Goal: Task Accomplishment & Management: Use online tool/utility

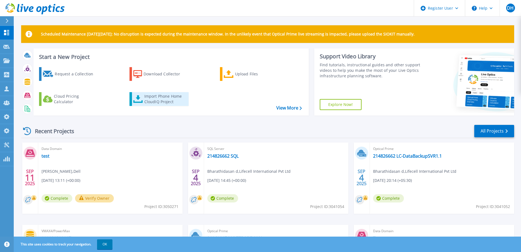
click at [153, 100] on div "Import Phone Home CloudIQ Project" at bounding box center [165, 98] width 43 height 11
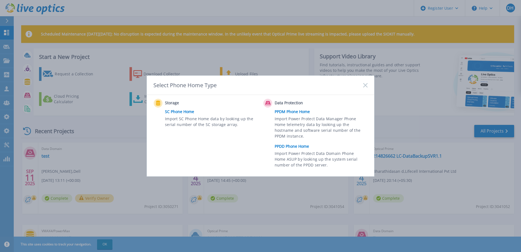
click at [288, 111] on link "PPDM Phone Home" at bounding box center [322, 111] width 96 height 8
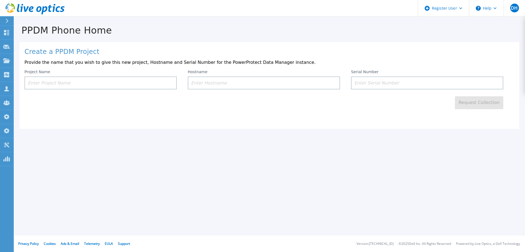
drag, startPoint x: 147, startPoint y: 79, endPoint x: 146, endPoint y: 74, distance: 4.4
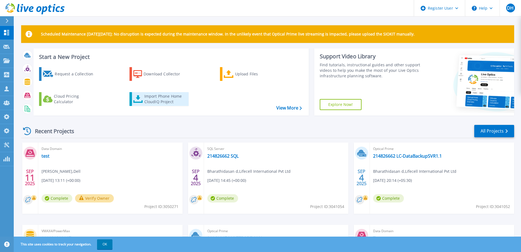
click at [159, 101] on div "Import Phone Home CloudIQ Project" at bounding box center [165, 98] width 43 height 11
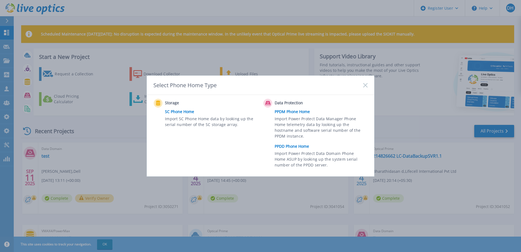
click at [287, 145] on link "PPDD Phone Home" at bounding box center [322, 146] width 96 height 8
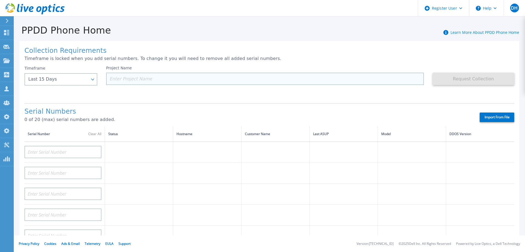
drag, startPoint x: 143, startPoint y: 76, endPoint x: 164, endPoint y: 80, distance: 21.2
click at [145, 77] on input at bounding box center [265, 79] width 318 height 12
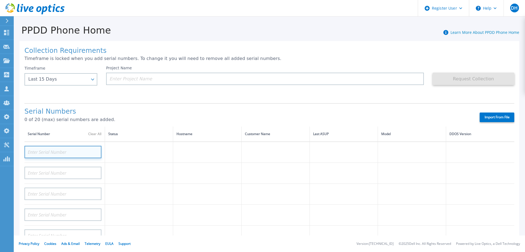
click at [38, 152] on input at bounding box center [62, 152] width 77 height 12
paste input "DE300224900780"
type input "DE300224900780"
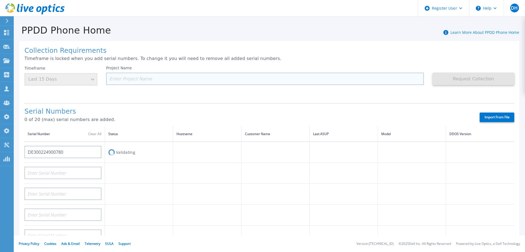
click at [140, 78] on input at bounding box center [265, 79] width 318 height 12
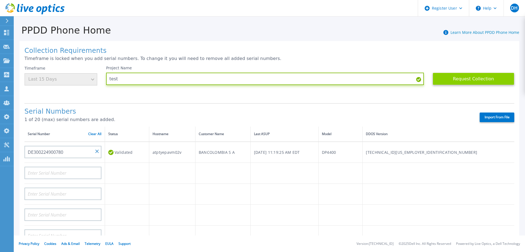
type input "test"
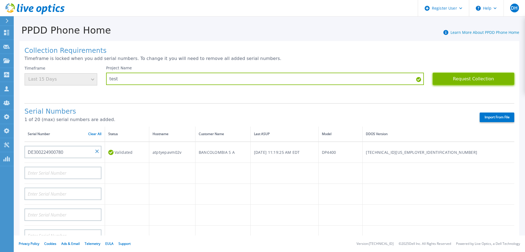
click at [459, 78] on button "Request Collection" at bounding box center [473, 79] width 82 height 12
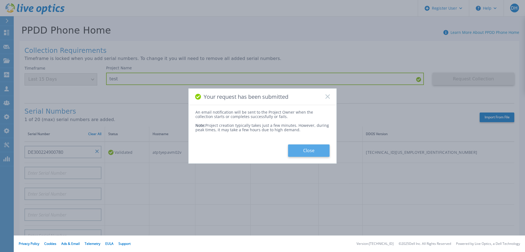
click at [306, 148] on button "Close" at bounding box center [308, 150] width 41 height 12
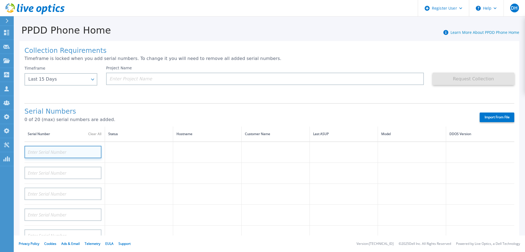
click at [55, 151] on input at bounding box center [62, 152] width 77 height 12
paste input "DE300224900780"
type input "DE300224900780"
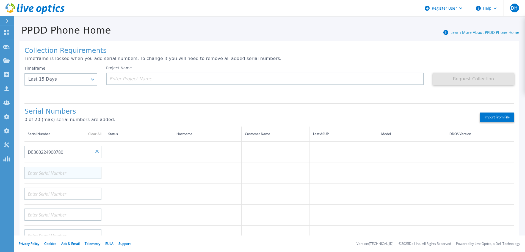
click at [62, 166] on div at bounding box center [62, 171] width 77 height 16
click at [63, 174] on input at bounding box center [62, 172] width 77 height 12
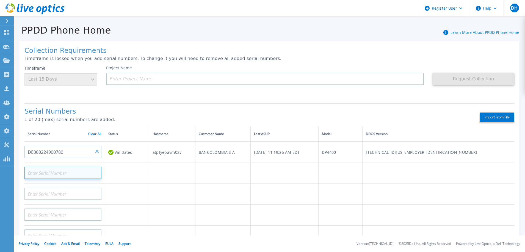
click at [68, 171] on input at bounding box center [62, 172] width 77 height 12
paste input "DE300224900779"
type input "DE300224900779"
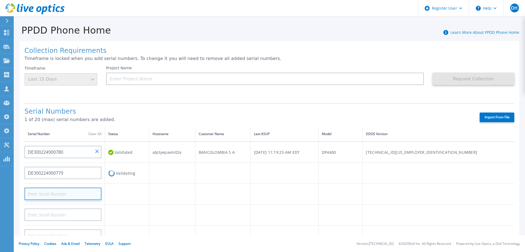
click at [64, 194] on input at bounding box center [62, 193] width 77 height 12
click at [66, 193] on input at bounding box center [62, 193] width 77 height 12
paste input "DE300225000114"
type input "DE300225000114"
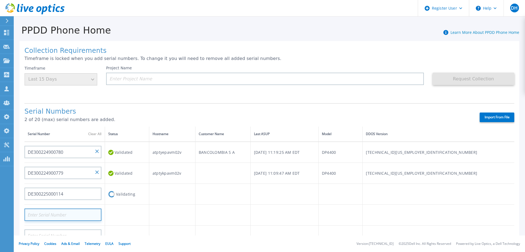
click at [77, 216] on input at bounding box center [62, 214] width 77 height 12
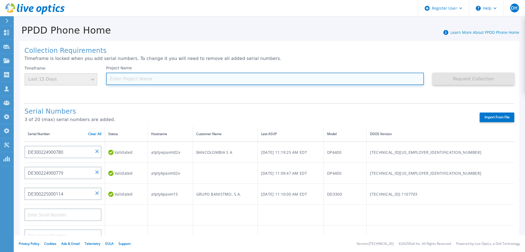
click at [139, 77] on input at bounding box center [265, 79] width 318 height 12
click at [118, 76] on input at bounding box center [265, 79] width 318 height 12
paste input "215295631"
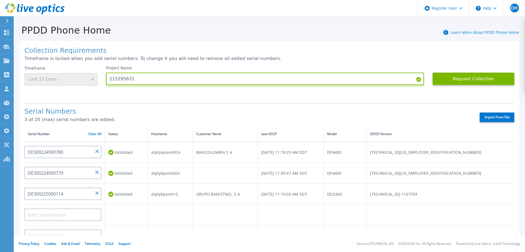
type input "215295631"
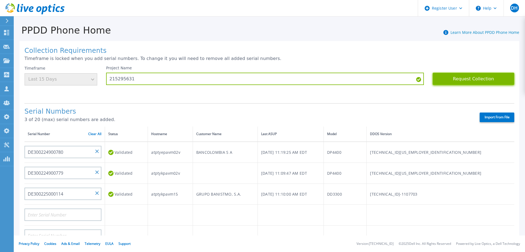
click at [461, 80] on button "Request Collection" at bounding box center [473, 79] width 82 height 12
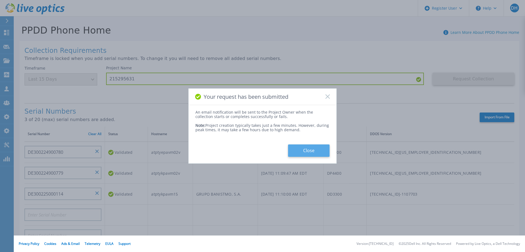
click at [315, 149] on button "Close" at bounding box center [308, 150] width 41 height 12
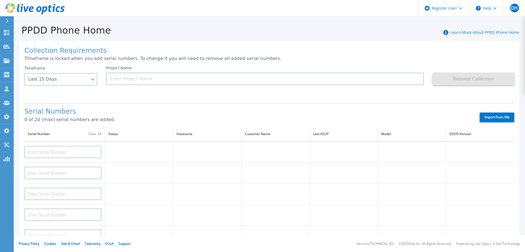
click at [23, 8] on icon at bounding box center [34, 8] width 59 height 11
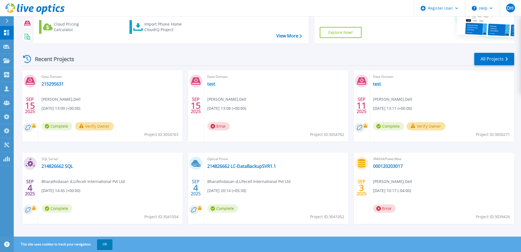
scroll to position [76, 0]
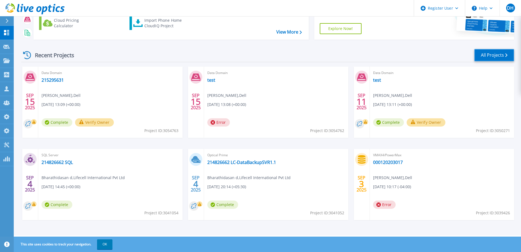
click at [494, 55] on link "All Projects" at bounding box center [494, 55] width 40 height 12
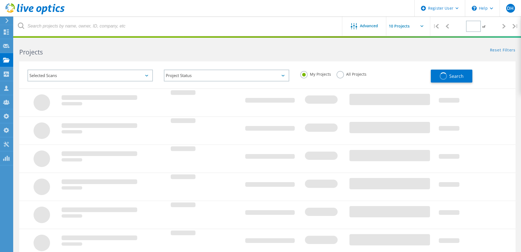
type input "1"
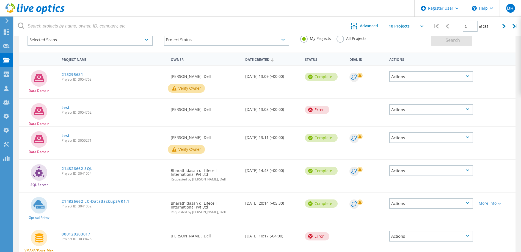
scroll to position [55, 0]
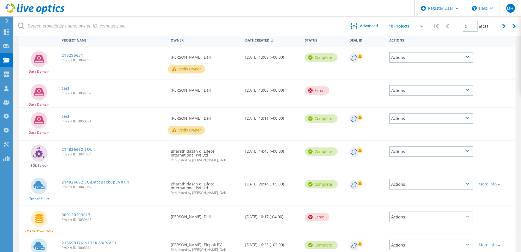
click at [21, 7] on use at bounding box center [34, 8] width 59 height 11
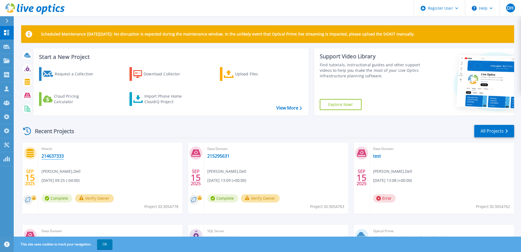
click at [52, 154] on link "214637333" at bounding box center [52, 155] width 22 height 5
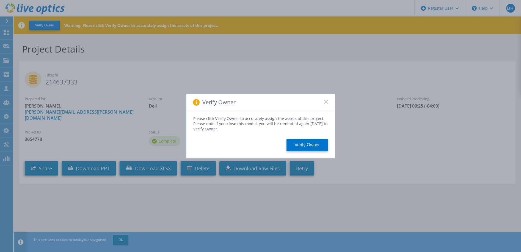
click at [327, 102] on rect at bounding box center [325, 101] width 5 height 5
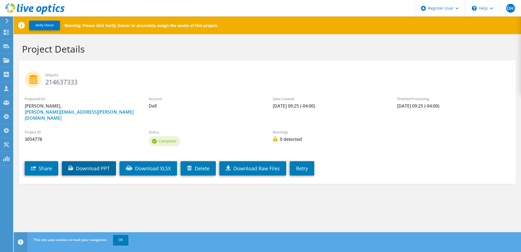
drag, startPoint x: 91, startPoint y: 159, endPoint x: 92, endPoint y: 154, distance: 5.1
click at [91, 161] on link "Download PPT" at bounding box center [89, 168] width 54 height 14
click at [73, 80] on h2 "Hitachi 214637333" at bounding box center [267, 78] width 485 height 14
click at [72, 80] on h2 "Hitachi 214637333" at bounding box center [267, 78] width 485 height 14
copy h2 "214637333"
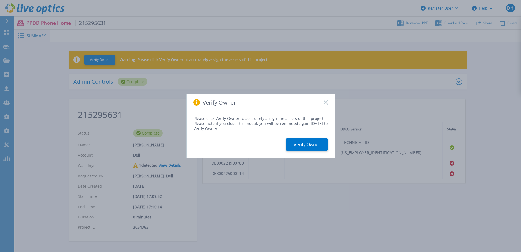
click at [326, 102] on rect at bounding box center [325, 102] width 5 height 5
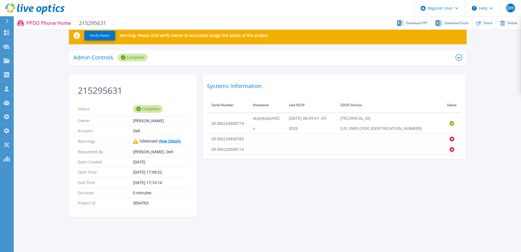
scroll to position [14, 0]
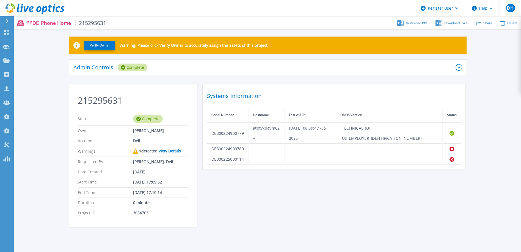
click at [169, 151] on link "View Details" at bounding box center [170, 150] width 22 height 5
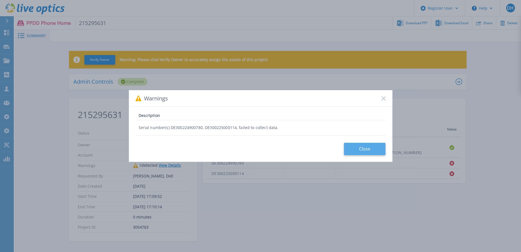
drag, startPoint x: 361, startPoint y: 155, endPoint x: 365, endPoint y: 152, distance: 5.5
click at [362, 155] on div "Warnings Description Serial number(s) DE300224900780, DE300225000114, failed to…" at bounding box center [261, 126] width 264 height 72
click at [368, 149] on button "Close" at bounding box center [364, 149] width 41 height 12
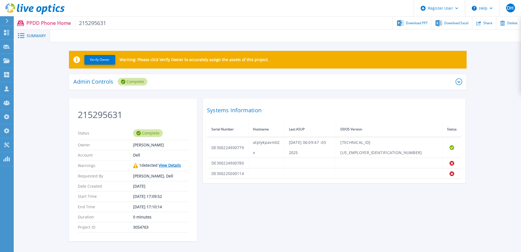
click at [286, 194] on div "215295631 Status Complete Owner David Hunter Account Dell Warnings 1 detected V…" at bounding box center [267, 173] width 397 height 149
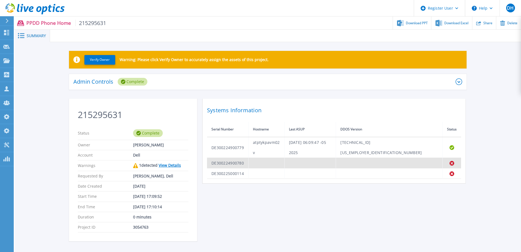
click at [245, 158] on td "DE300224900780" at bounding box center [227, 163] width 41 height 10
drag, startPoint x: 245, startPoint y: 153, endPoint x: 210, endPoint y: 151, distance: 34.7
click at [210, 158] on td "DE300224900780" at bounding box center [227, 163] width 41 height 10
copy td "DE300224900780"
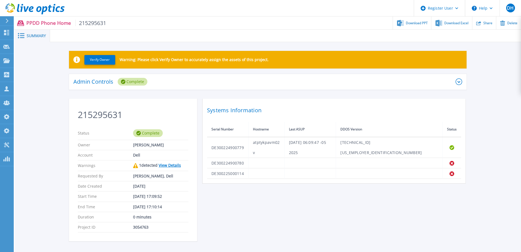
click at [263, 129] on th "Hostname" at bounding box center [266, 129] width 36 height 15
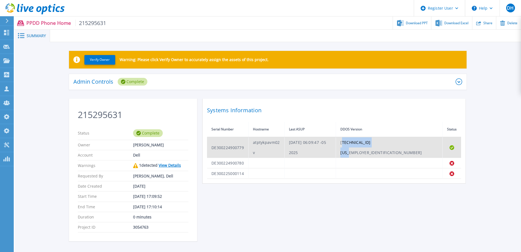
drag, startPoint x: 390, startPoint y: 143, endPoint x: 425, endPoint y: 143, distance: 35.2
click at [425, 143] on td "7.10.1.50-1146826" at bounding box center [389, 147] width 107 height 21
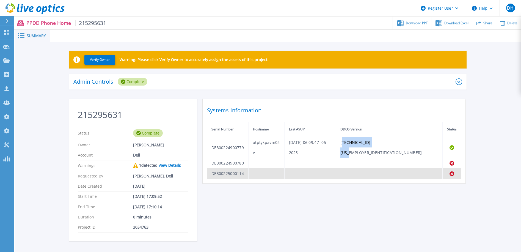
copy td "7.10.1.50-1146826"
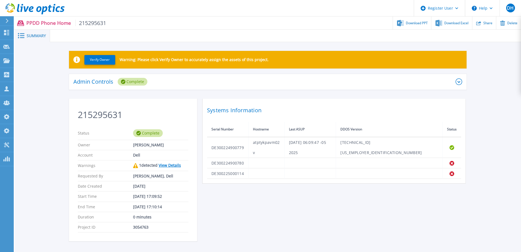
click at [126, 25] on ul "Download PPT Download Excel Share Delete" at bounding box center [313, 22] width 415 height 13
click at [87, 22] on span "215295631" at bounding box center [90, 23] width 31 height 6
click at [87, 21] on span "215295631" at bounding box center [90, 23] width 31 height 6
drag, startPoint x: 113, startPoint y: 21, endPoint x: 76, endPoint y: 22, distance: 36.8
click at [76, 22] on div "PPDD Phone Home 215295631 Download PPT Download Excel Share Delete" at bounding box center [267, 22] width 507 height 13
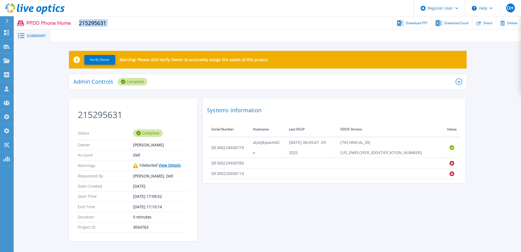
copy div "215295631"
click at [29, 7] on icon at bounding box center [34, 8] width 59 height 11
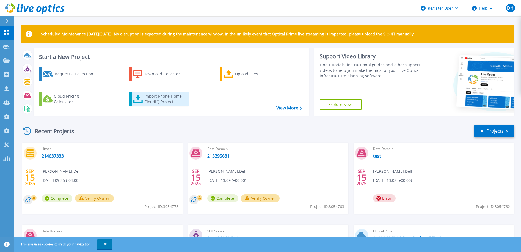
click at [154, 101] on div "Import Phone Home CloudIQ Project" at bounding box center [165, 98] width 43 height 11
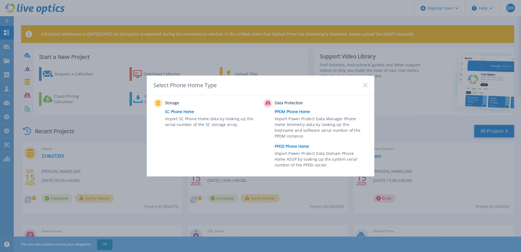
click at [290, 149] on link "PPDD Phone Home" at bounding box center [322, 146] width 96 height 8
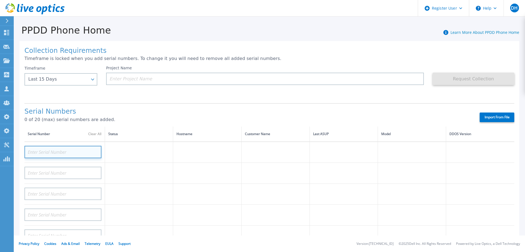
click at [61, 152] on input at bounding box center [62, 152] width 77 height 12
paste input "215295631"
type input "215295631"
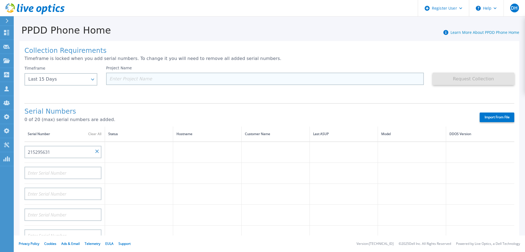
click at [144, 80] on input at bounding box center [265, 79] width 318 height 12
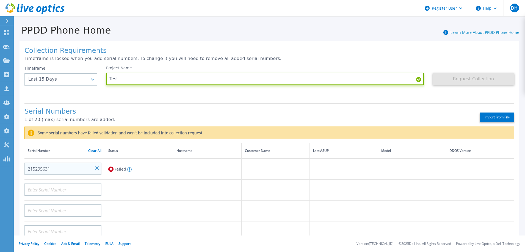
type input "Test"
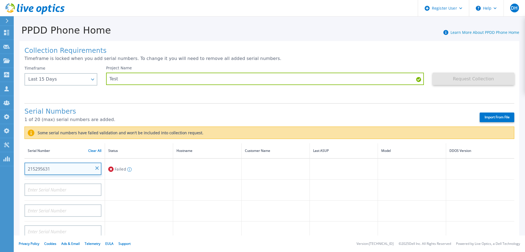
click at [78, 169] on input "215295631" at bounding box center [62, 168] width 77 height 12
drag, startPoint x: 59, startPoint y: 166, endPoint x: 21, endPoint y: 169, distance: 37.4
click at [21, 169] on div "Collection Requirements Timeframe is locked when you add serial numbers. To cha…" at bounding box center [269, 204] width 499 height 327
click at [63, 167] on input "215295631" at bounding box center [62, 168] width 77 height 12
drag, startPoint x: 74, startPoint y: 169, endPoint x: 89, endPoint y: 169, distance: 14.8
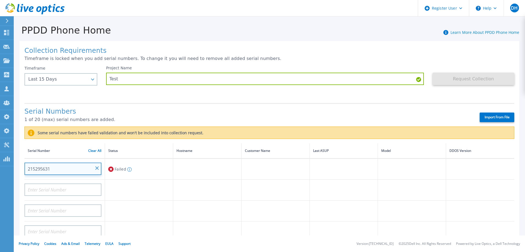
click at [75, 169] on input "215295631" at bounding box center [62, 168] width 77 height 12
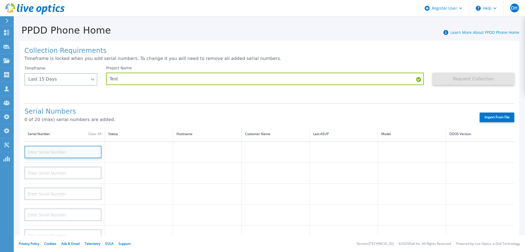
click at [60, 157] on input at bounding box center [62, 152] width 77 height 12
click at [56, 153] on input at bounding box center [62, 152] width 77 height 12
paste input "DE300224900780"
type input "DE300224900780"
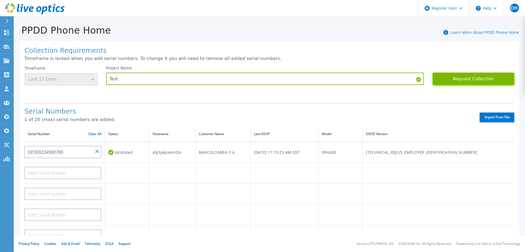
click at [460, 78] on button "Request Collection" at bounding box center [473, 79] width 82 height 12
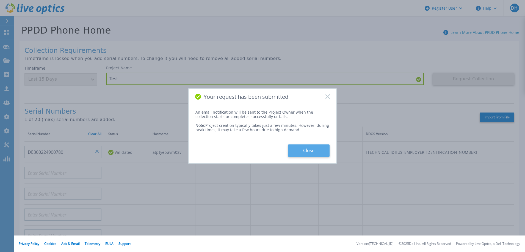
click at [306, 150] on button "Close" at bounding box center [308, 150] width 41 height 12
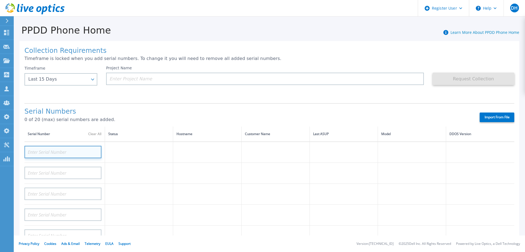
click at [46, 151] on input at bounding box center [62, 152] width 77 height 12
paste input "DE300224900780"
type input "DE300224900780"
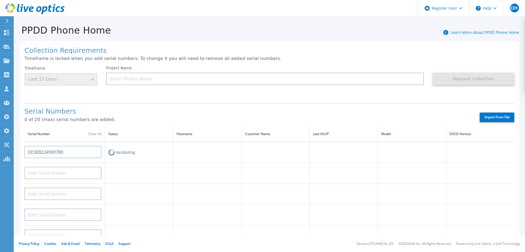
click at [111, 172] on td at bounding box center [139, 173] width 68 height 21
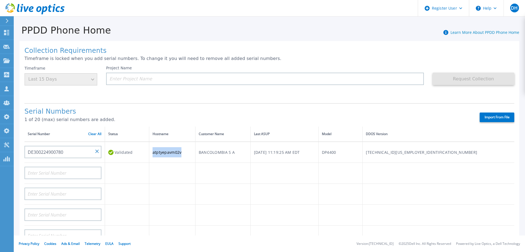
drag, startPoint x: 190, startPoint y: 152, endPoint x: 160, endPoint y: 154, distance: 29.7
click at [160, 154] on td "atptyepavm02v" at bounding box center [172, 151] width 46 height 21
copy td "atptyepavm02v"
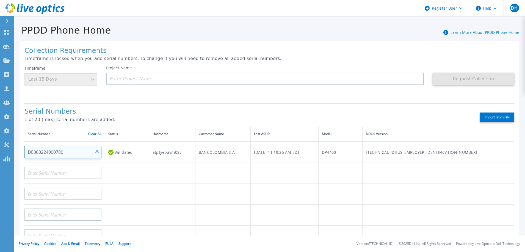
drag, startPoint x: 53, startPoint y: 153, endPoint x: 24, endPoint y: 155, distance: 29.2
click at [24, 155] on div "Collection Requirements Timeframe is locked when you add serial numbers. To cha…" at bounding box center [269, 196] width 499 height 311
click at [45, 10] on icon at bounding box center [44, 10] width 6 height 8
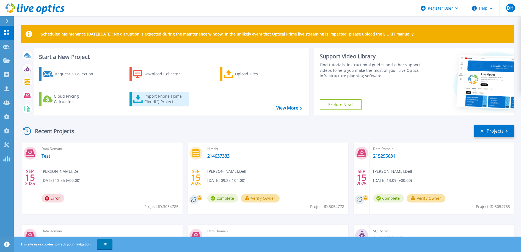
click at [149, 97] on div "Import Phone Home CloudIQ Project" at bounding box center [165, 98] width 43 height 11
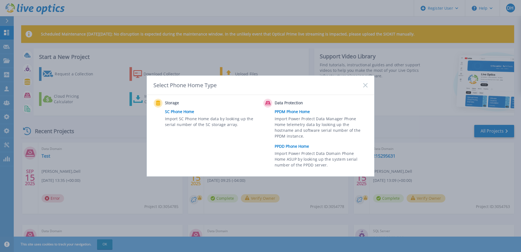
click at [293, 112] on link "PPDM Phone Home" at bounding box center [322, 111] width 96 height 8
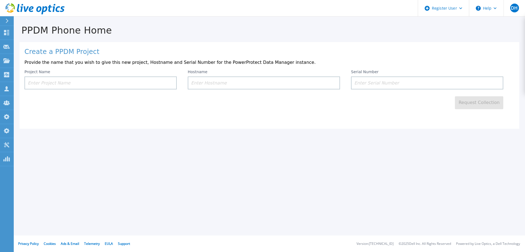
click at [62, 85] on input at bounding box center [100, 82] width 152 height 13
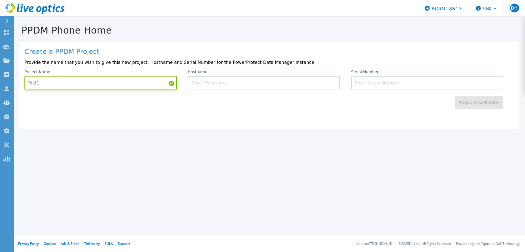
type input "Test1"
click at [198, 82] on input at bounding box center [264, 82] width 152 height 13
click at [373, 84] on input at bounding box center [427, 82] width 152 height 13
paste input "DE300224900780"
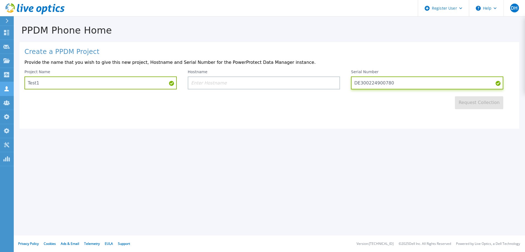
type input "DE300224900780"
click at [251, 85] on input at bounding box center [264, 82] width 152 height 13
paste input "atptyepavm02v"
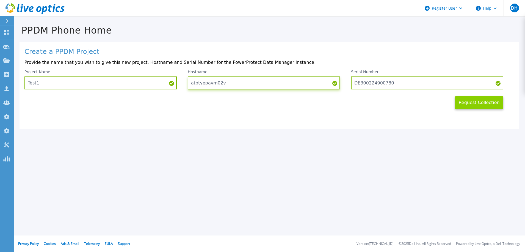
type input "atptyepavm02v"
click at [471, 102] on button "Request Collection" at bounding box center [479, 102] width 48 height 13
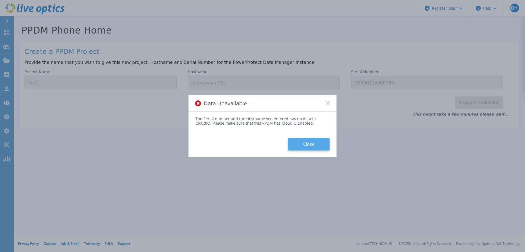
click at [306, 143] on button "Close" at bounding box center [308, 144] width 41 height 12
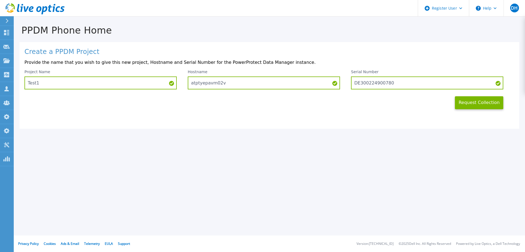
click at [38, 7] on icon at bounding box center [38, 9] width 5 height 6
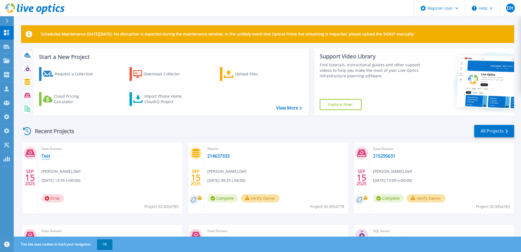
click at [45, 156] on link "Test" at bounding box center [45, 155] width 9 height 5
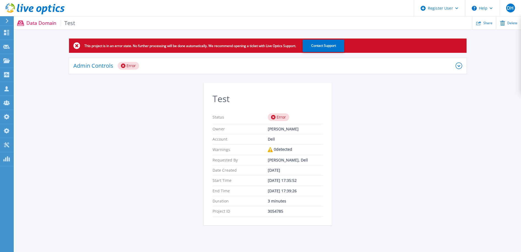
click at [458, 64] on icon at bounding box center [458, 65] width 7 height 7
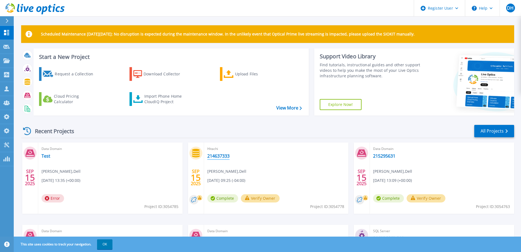
click at [215, 158] on link "214637333" at bounding box center [218, 155] width 22 height 5
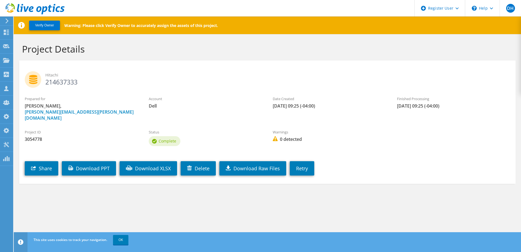
click at [45, 11] on use at bounding box center [34, 8] width 59 height 11
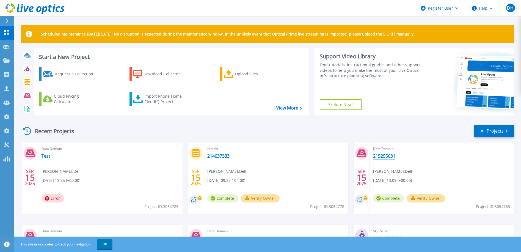
click at [380, 155] on link "215295631" at bounding box center [384, 155] width 22 height 5
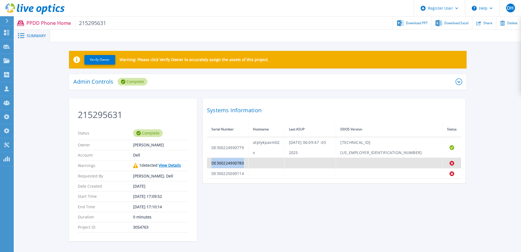
drag, startPoint x: 247, startPoint y: 152, endPoint x: 212, endPoint y: 152, distance: 35.2
click at [212, 158] on td "DE300224900780" at bounding box center [227, 163] width 41 height 10
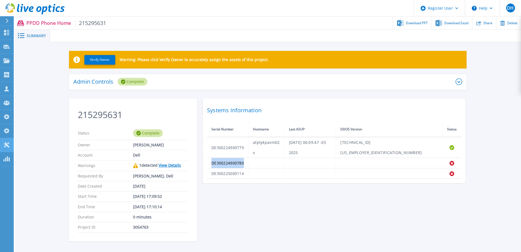
copy td "DE300224900780"
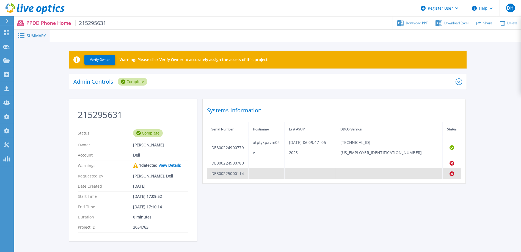
click at [240, 168] on td "DE300225000114" at bounding box center [227, 173] width 41 height 10
drag, startPoint x: 244, startPoint y: 163, endPoint x: 212, endPoint y: 165, distance: 32.7
click at [212, 168] on td "DE300225000114" at bounding box center [227, 173] width 41 height 10
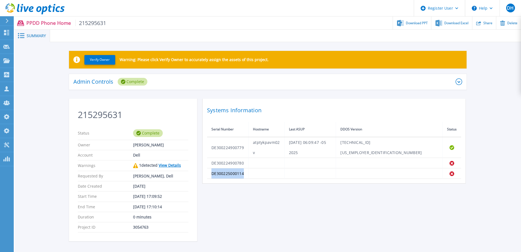
copy td "DE300225000114"
click at [43, 10] on icon at bounding box center [44, 10] width 6 height 8
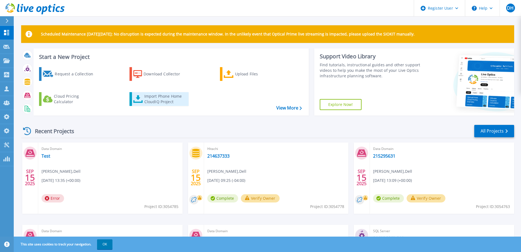
click at [162, 101] on div "Import Phone Home CloudIQ Project" at bounding box center [165, 98] width 43 height 11
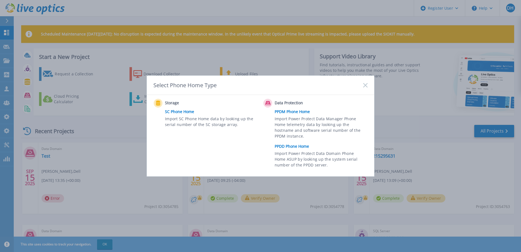
click at [300, 146] on link "PPDD Phone Home" at bounding box center [322, 146] width 96 height 8
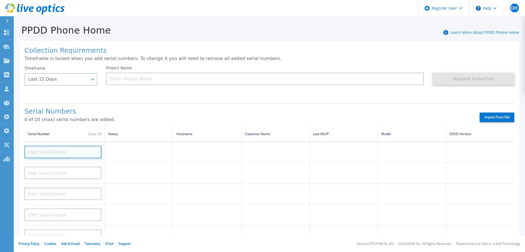
click at [56, 152] on input at bounding box center [62, 152] width 77 height 12
paste input "DE300224900780"
type input "DE300224900780"
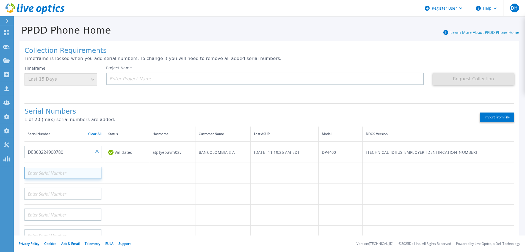
drag, startPoint x: 66, startPoint y: 172, endPoint x: 69, endPoint y: 172, distance: 3.9
click at [66, 172] on input at bounding box center [62, 172] width 77 height 12
paste input "DE300225000114"
type input "DE300225000114"
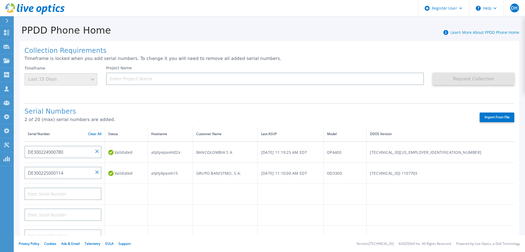
click at [366, 152] on td "DP4400" at bounding box center [345, 151] width 43 height 21
copy td "DP4400"
click at [366, 172] on td "DD3300" at bounding box center [345, 173] width 43 height 21
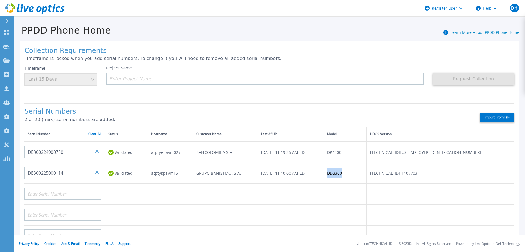
copy td "DD3300"
click at [486, 152] on td "[TECHNICAL_ID][US_EMPLOYER_IDENTIFICATION_NUMBER]" at bounding box center [440, 151] width 148 height 21
drag, startPoint x: 483, startPoint y: 152, endPoint x: 449, endPoint y: 154, distance: 34.7
click at [449, 154] on td "[TECHNICAL_ID][US_EMPLOYER_IDENTIFICATION_NUMBER]" at bounding box center [440, 151] width 148 height 21
copy td "[TECHNICAL_ID][US_EMPLOYER_IDENTIFICATION_NUMBER]"
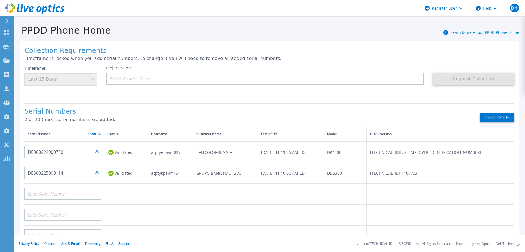
click at [476, 172] on td "[TECHNICAL_ID]-1107703" at bounding box center [440, 173] width 148 height 21
drag, startPoint x: 485, startPoint y: 172, endPoint x: 441, endPoint y: 173, distance: 44.0
click at [441, 173] on tr "DE300225000114 Validated atptykpavm15 GRUPO BANISTMO, S.A. [DATE] 11:10:00 AM E…" at bounding box center [269, 173] width 490 height 21
copy tr "[TECHNICAL_ID]-1107703"
click at [58, 192] on input at bounding box center [62, 193] width 77 height 12
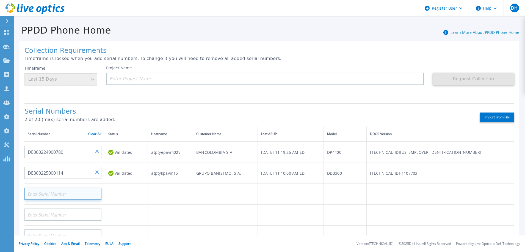
click at [58, 192] on input at bounding box center [62, 193] width 77 height 12
paste input "DE300224900779"
type input "DE300224900779"
click at [139, 213] on td at bounding box center [126, 214] width 43 height 21
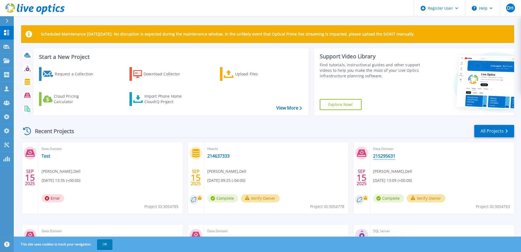
click at [382, 157] on link "215295631" at bounding box center [384, 155] width 22 height 5
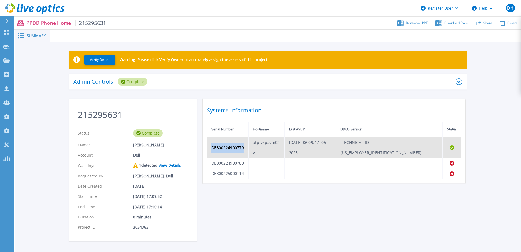
drag, startPoint x: 244, startPoint y: 141, endPoint x: 210, endPoint y: 141, distance: 34.6
click at [210, 141] on td "DE300224900779" at bounding box center [227, 147] width 41 height 21
copy td "DE300224900779"
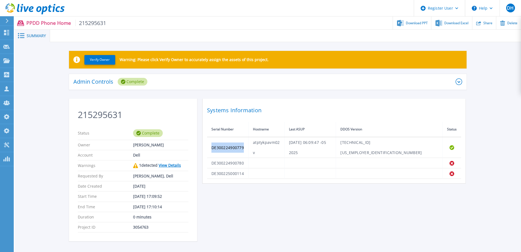
click at [40, 5] on icon at bounding box center [34, 8] width 59 height 11
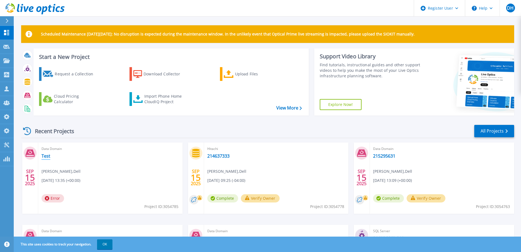
click at [46, 155] on link "Test" at bounding box center [45, 155] width 9 height 5
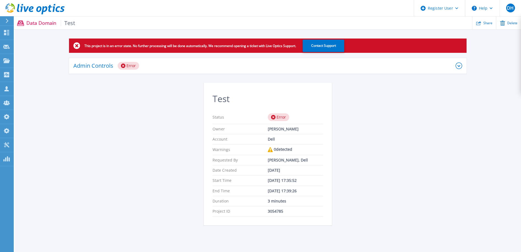
click at [458, 65] on icon at bounding box center [458, 65] width 7 height 7
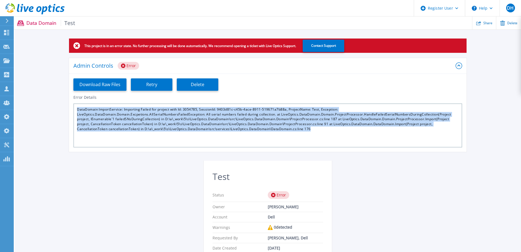
drag, startPoint x: 316, startPoint y: 130, endPoint x: 77, endPoint y: 109, distance: 240.5
click at [77, 109] on div "DataDomain ImportService: Importing Failed for project with Id: 3054785, Sessio…" at bounding box center [267, 125] width 388 height 44
copy div "DataDomain ImportService: Importing Failed for project with Id: 3054785, Sessio…"
